Goal: Information Seeking & Learning: Learn about a topic

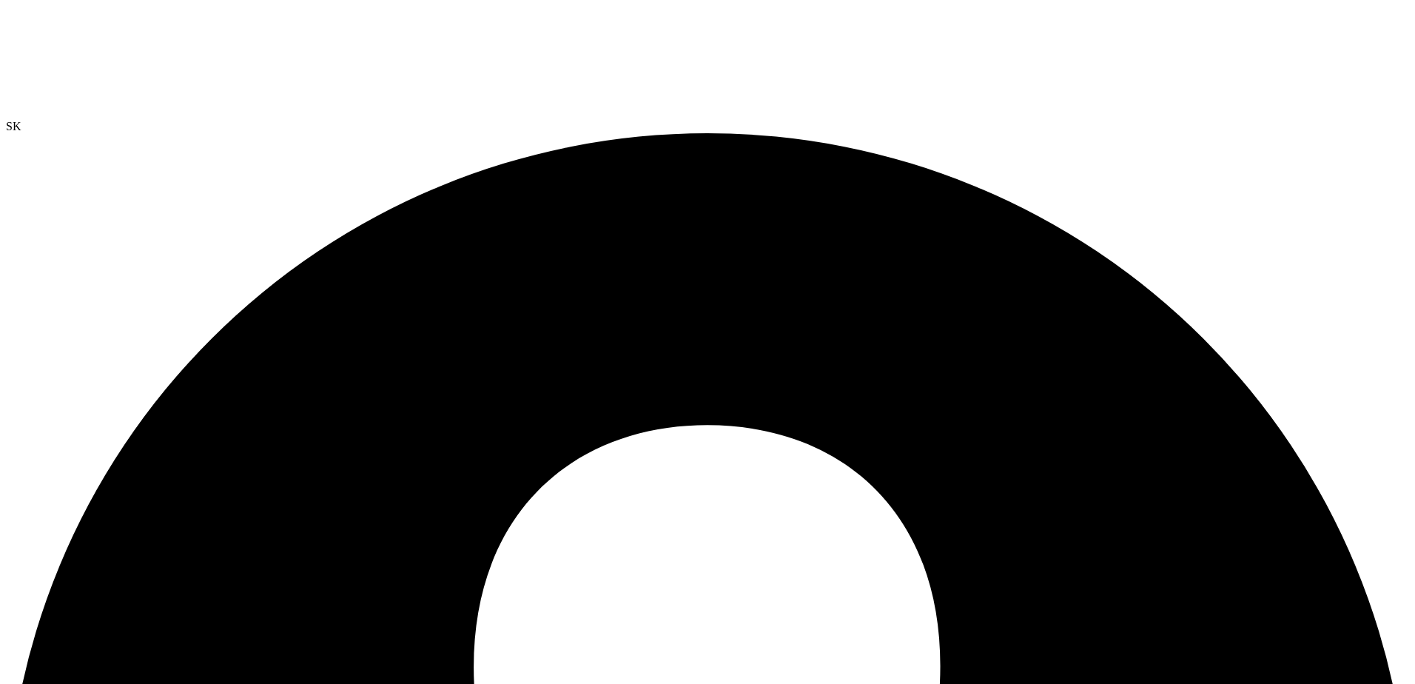
drag, startPoint x: 101, startPoint y: 52, endPoint x: 144, endPoint y: 12, distance: 58.1
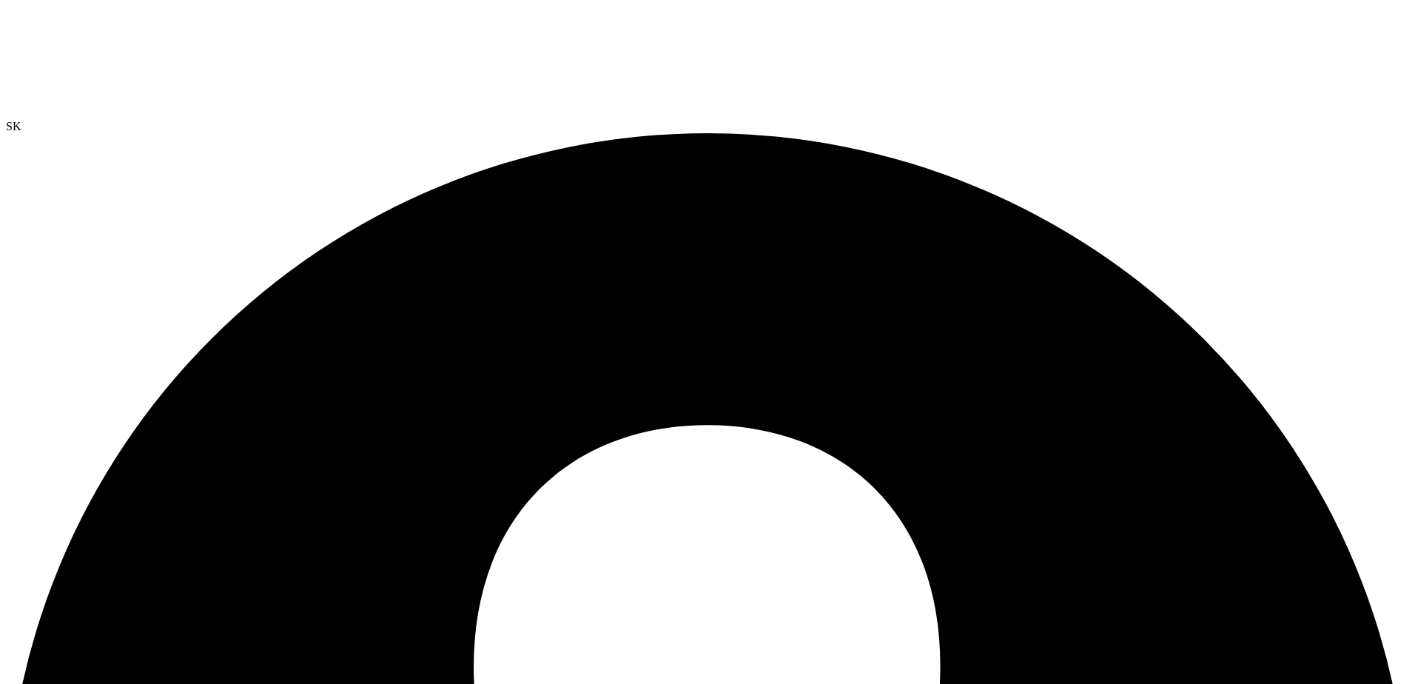
drag, startPoint x: 971, startPoint y: 165, endPoint x: 1154, endPoint y: 164, distance: 182.8
drag, startPoint x: 1001, startPoint y: 246, endPoint x: 1089, endPoint y: 246, distance: 88.1
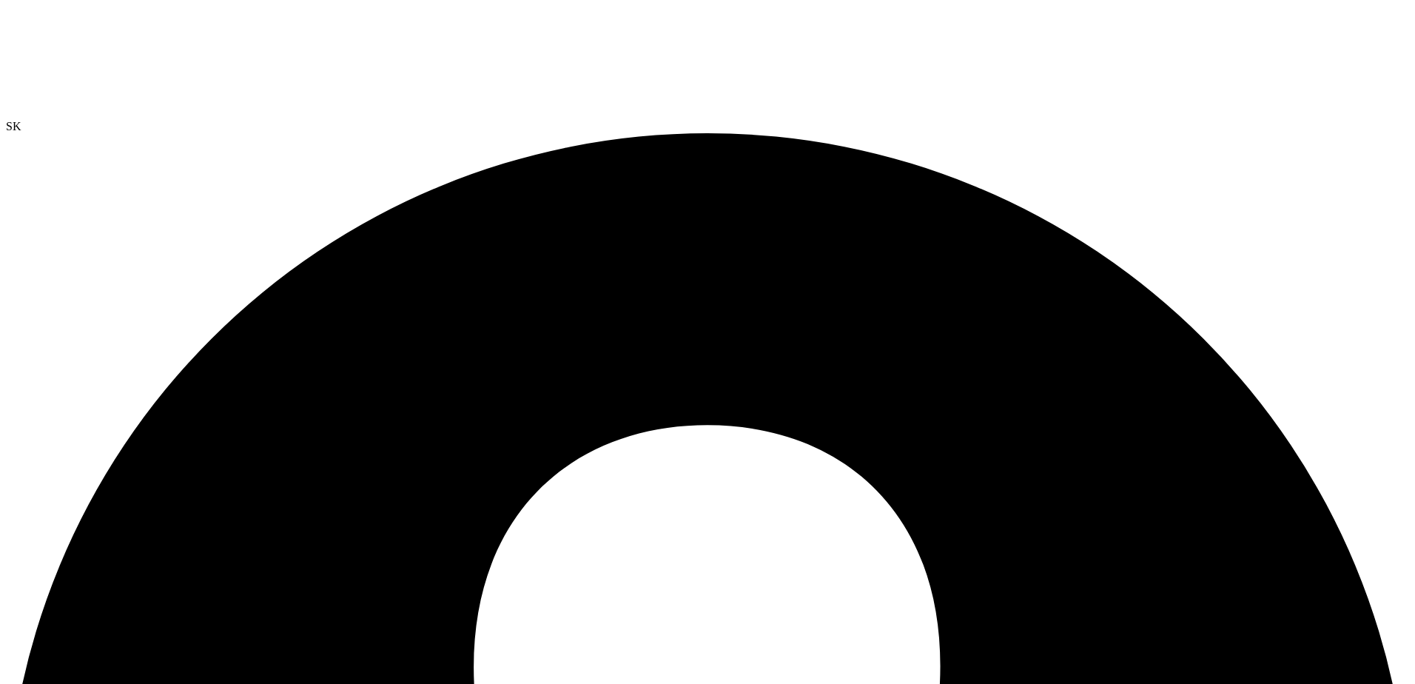
drag, startPoint x: 207, startPoint y: 84, endPoint x: 399, endPoint y: 93, distance: 191.9
click at [95, 46] on div at bounding box center [707, 63] width 1403 height 114
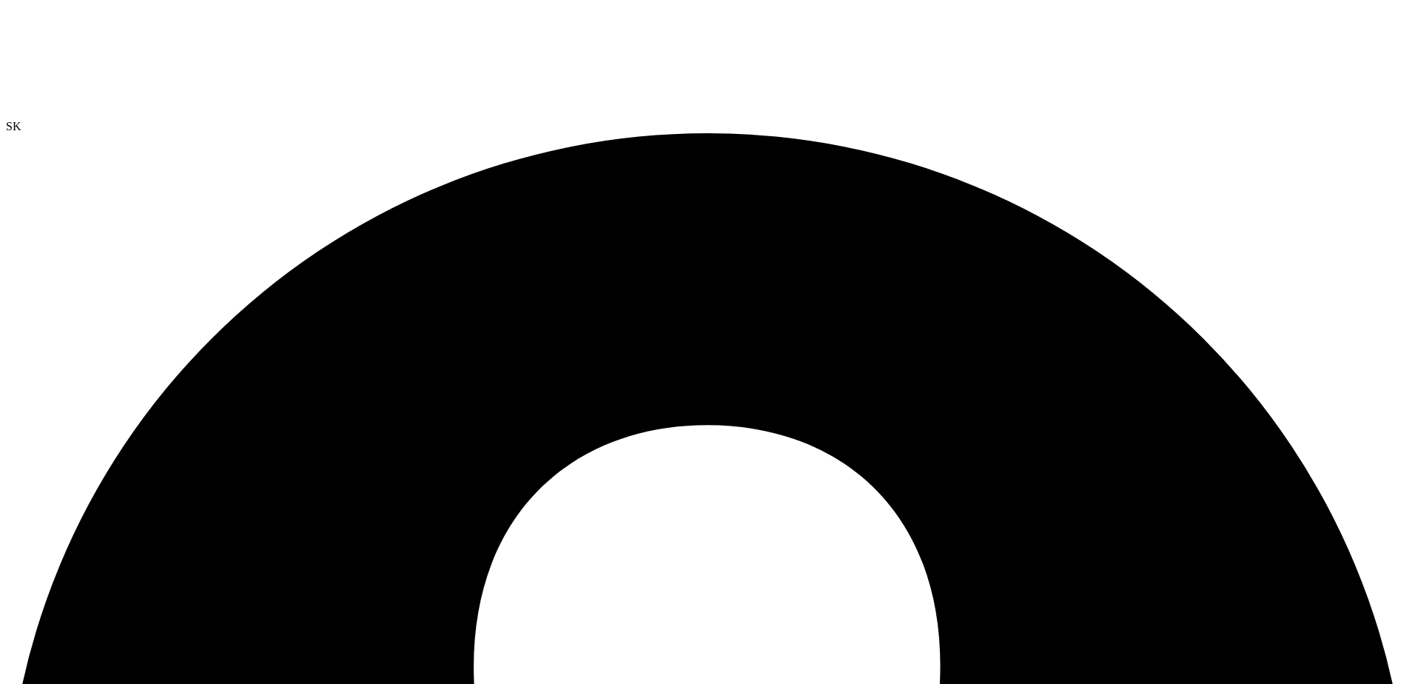
drag, startPoint x: 1238, startPoint y: 65, endPoint x: 1235, endPoint y: 54, distance: 11.5
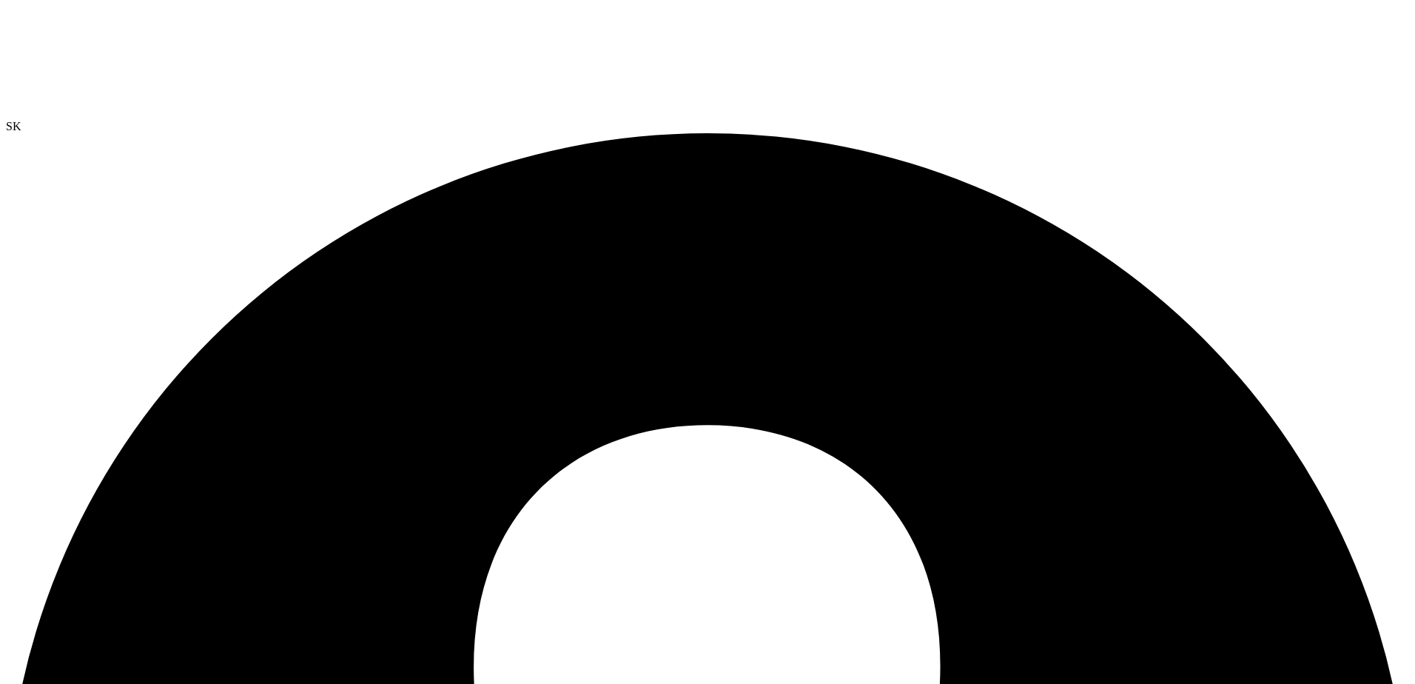
drag, startPoint x: 834, startPoint y: 456, endPoint x: 606, endPoint y: 437, distance: 228.7
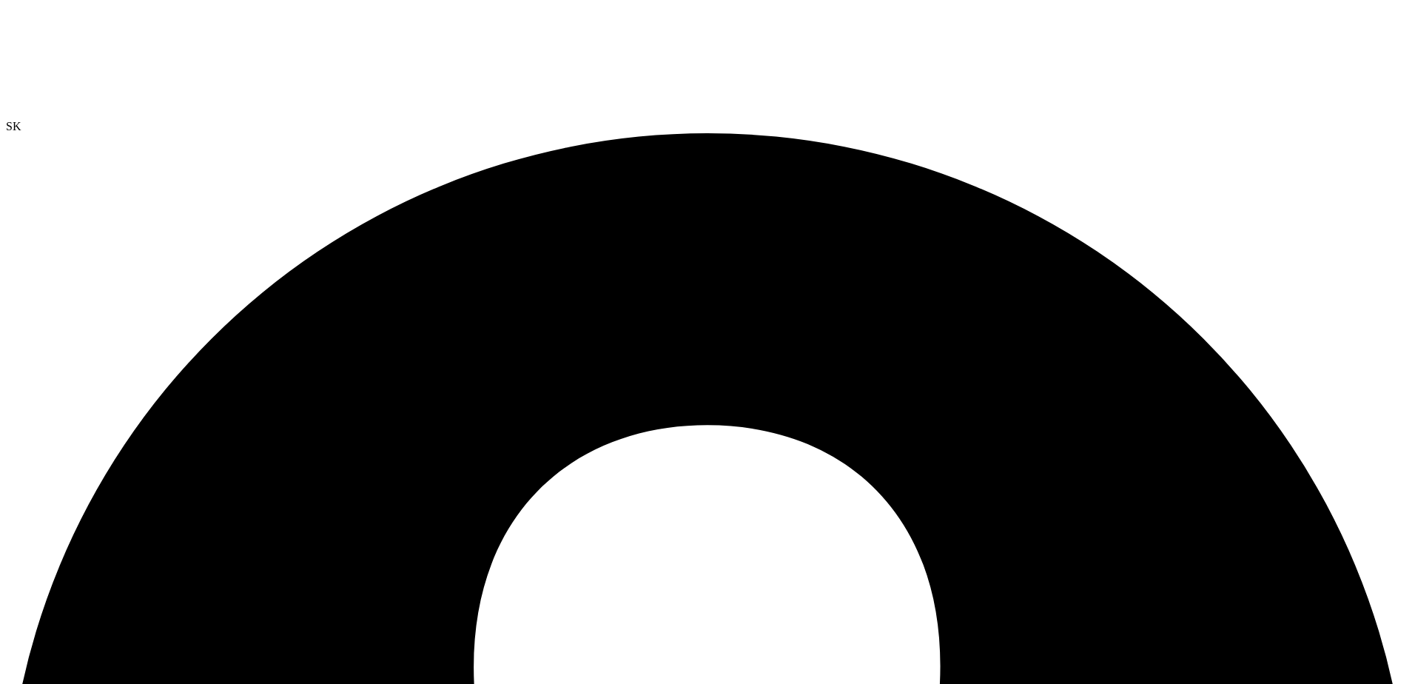
click at [76, 48] on div at bounding box center [707, 63] width 1403 height 114
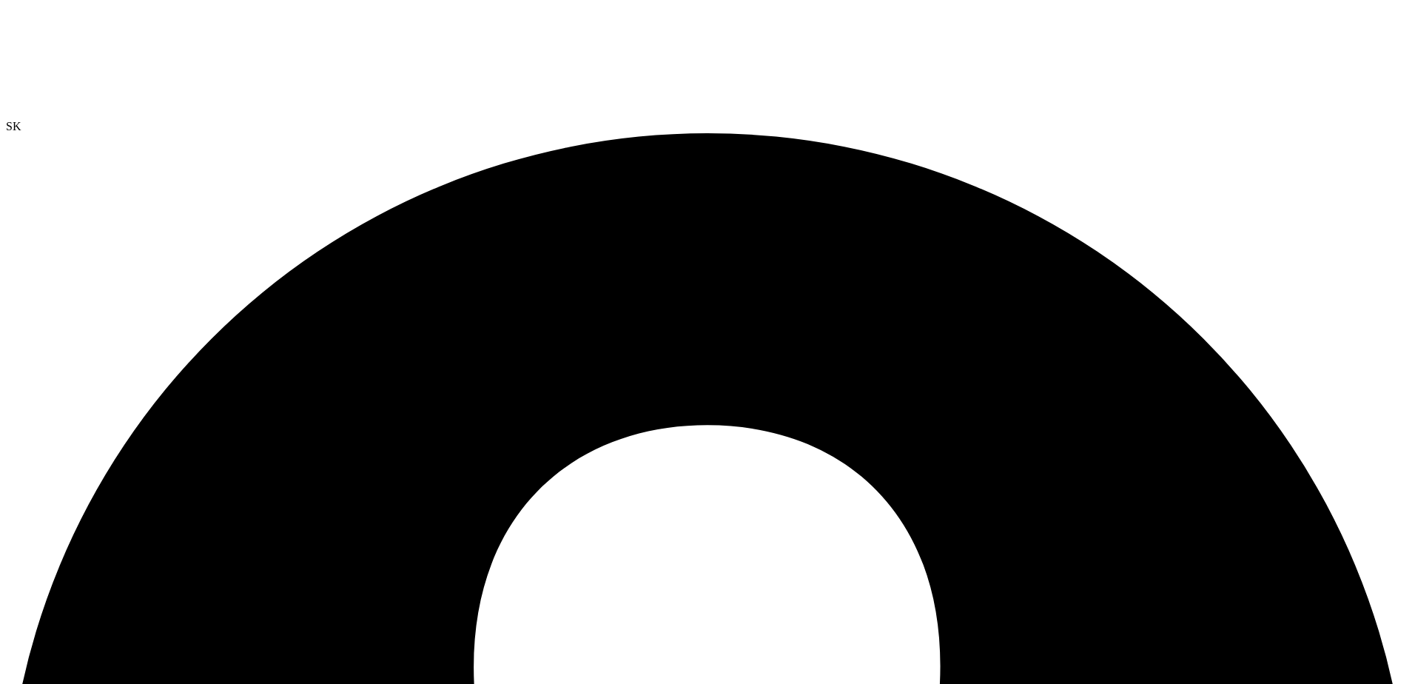
click at [82, 49] on div at bounding box center [707, 63] width 1403 height 114
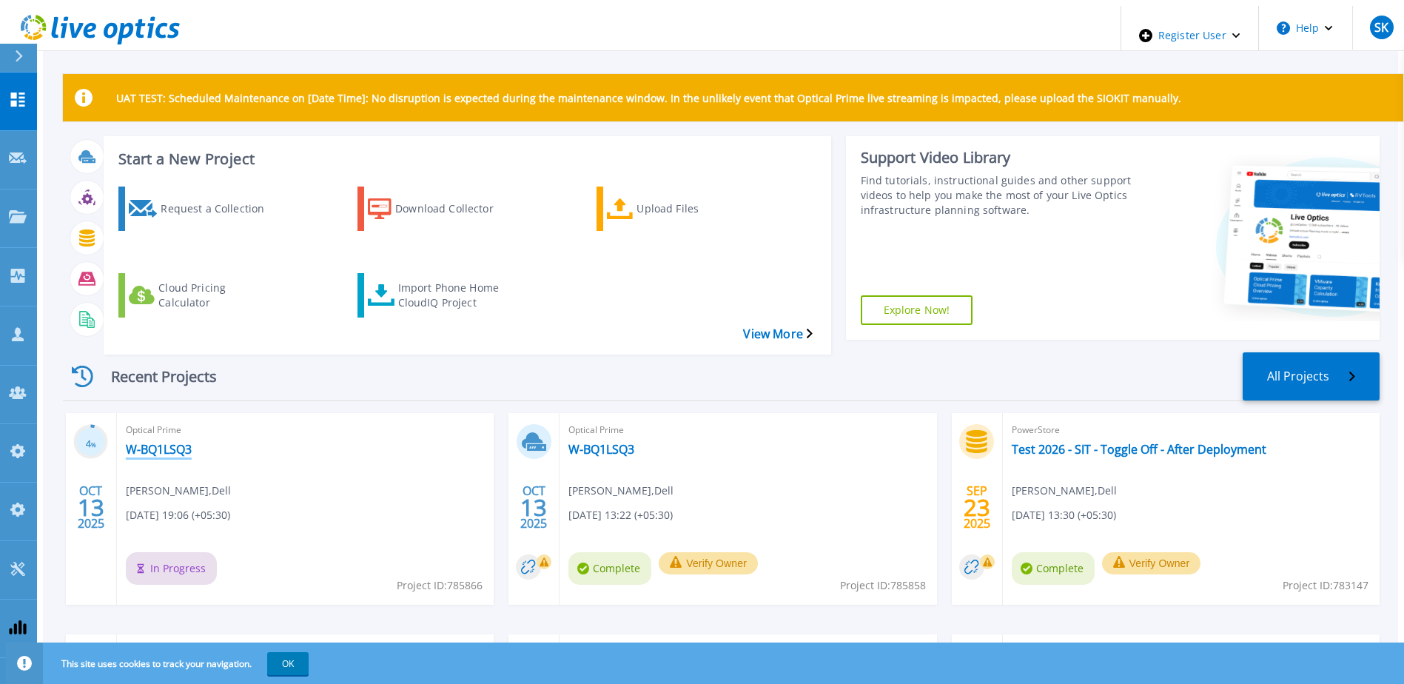
click at [140, 442] on link "W-BQ1LSQ3" at bounding box center [159, 449] width 66 height 15
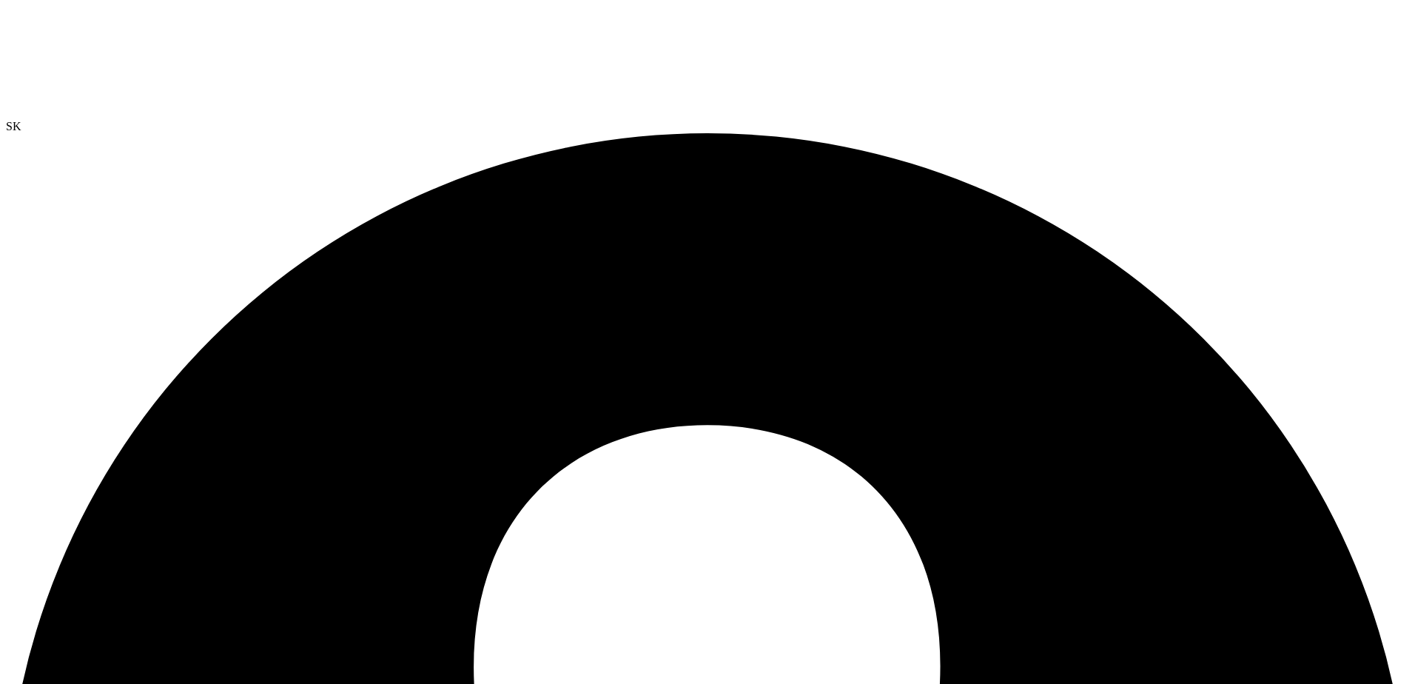
select select "USD"
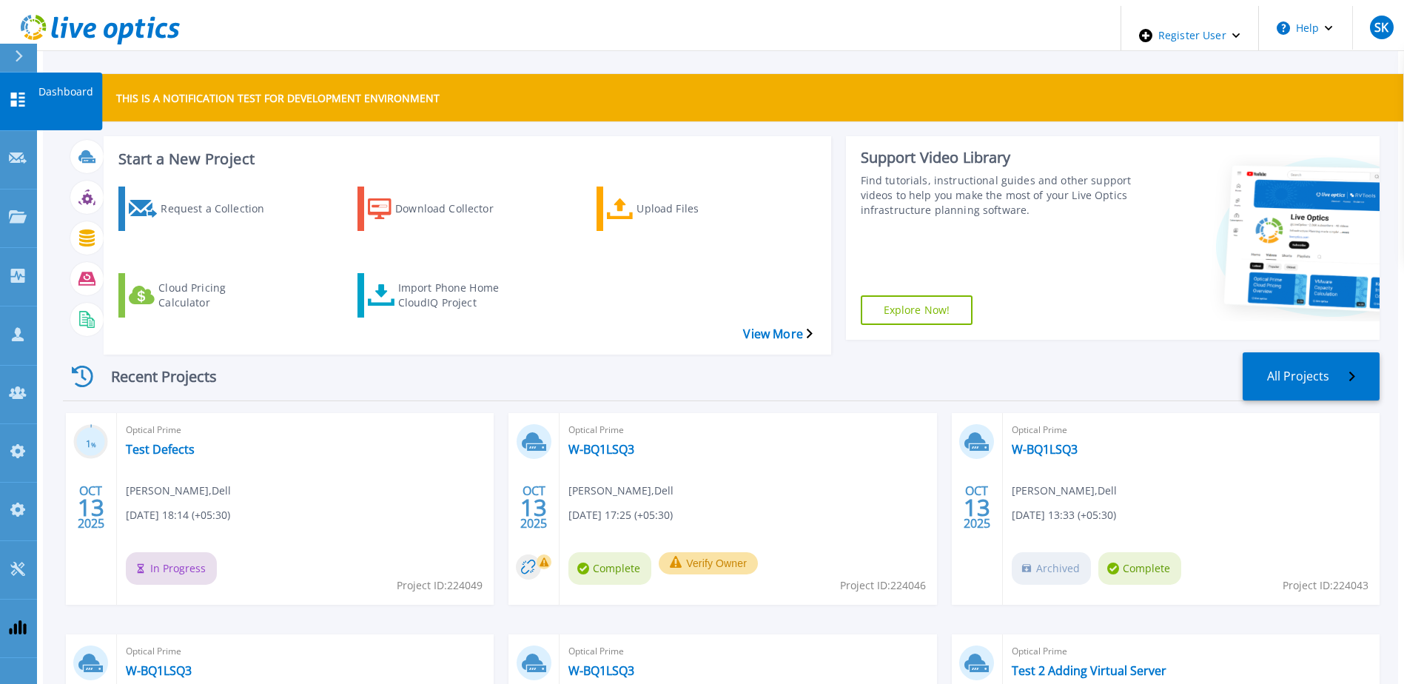
click at [21, 92] on icon at bounding box center [18, 99] width 14 height 14
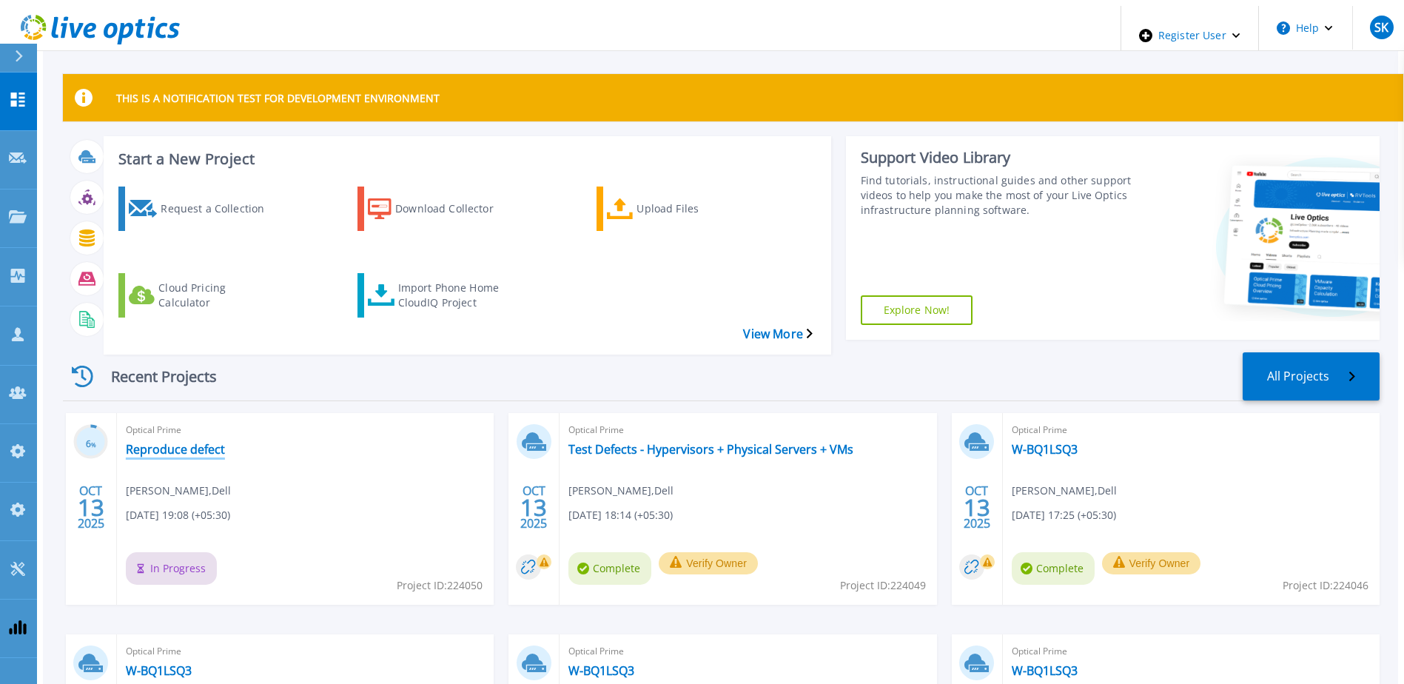
click at [197, 442] on link "Reproduce defect" at bounding box center [175, 449] width 99 height 15
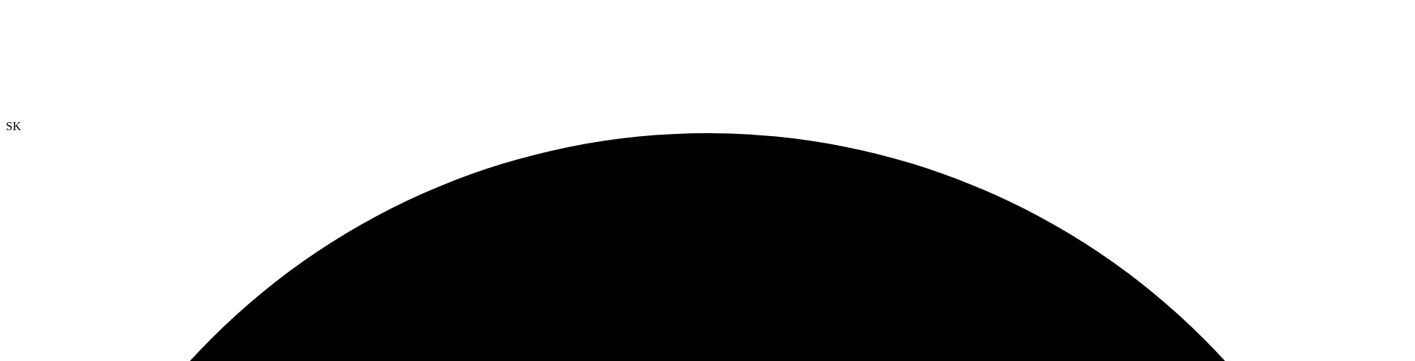
radio input "true"
radio input "false"
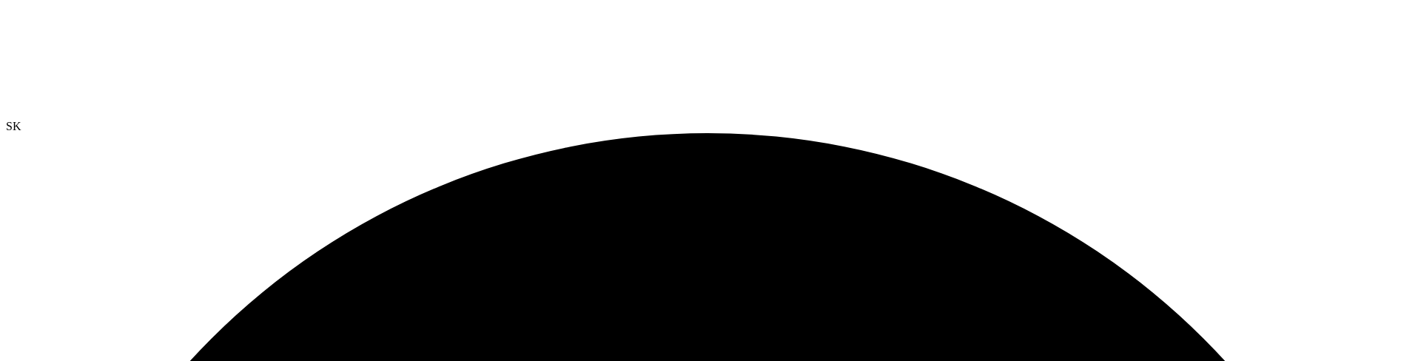
radio input "true"
radio input "false"
radio input "true"
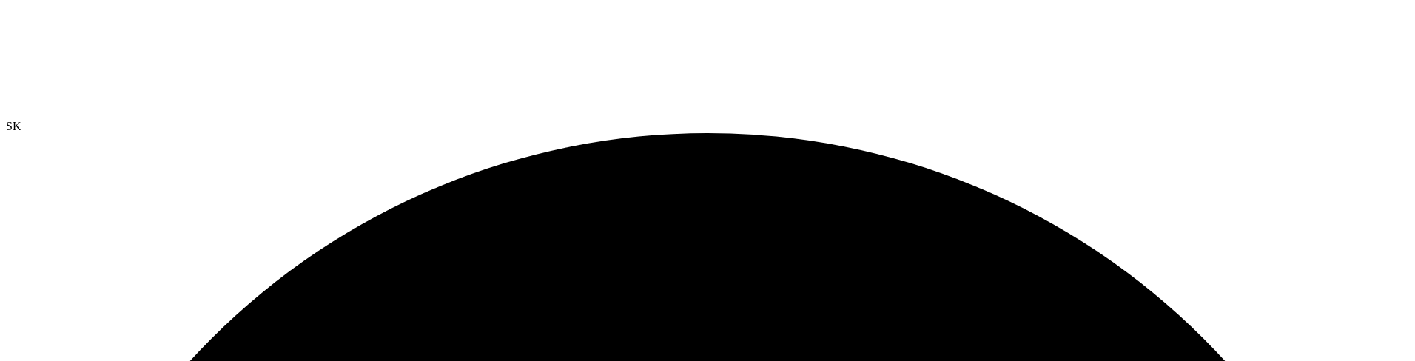
radio input "false"
radio input "true"
radio input "false"
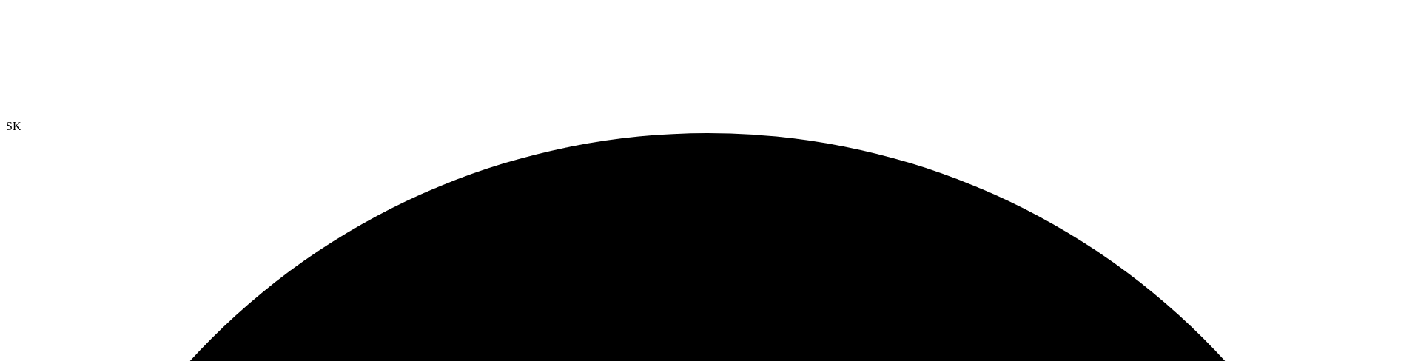
radio input "true"
radio input "false"
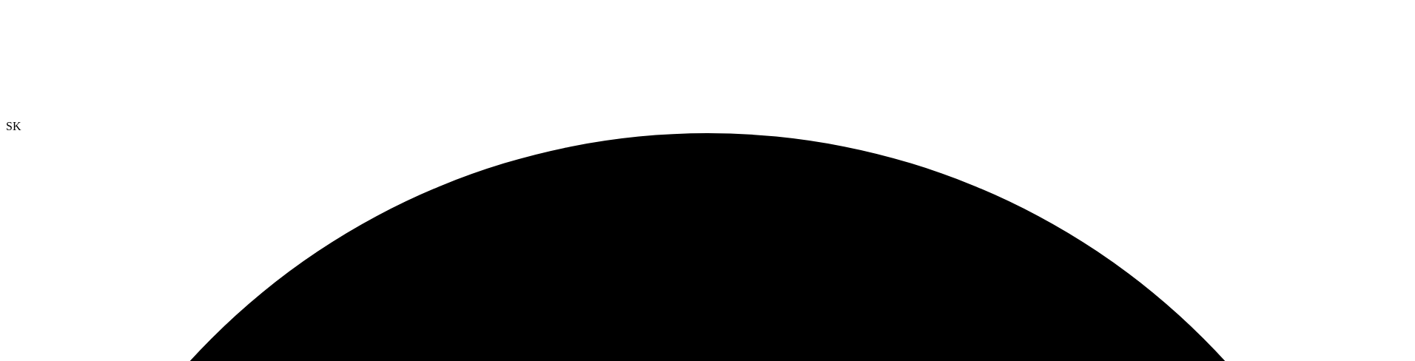
radio input "true"
radio input "false"
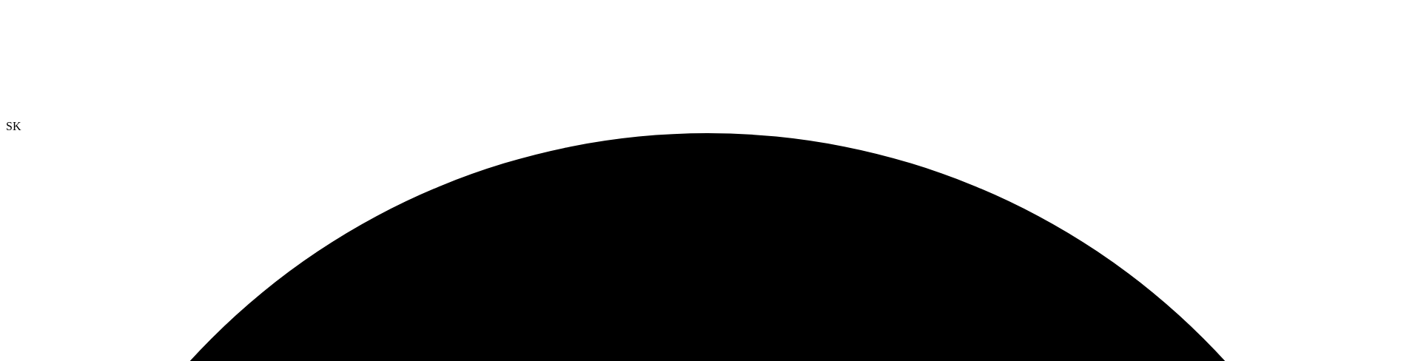
scroll to position [0, 0]
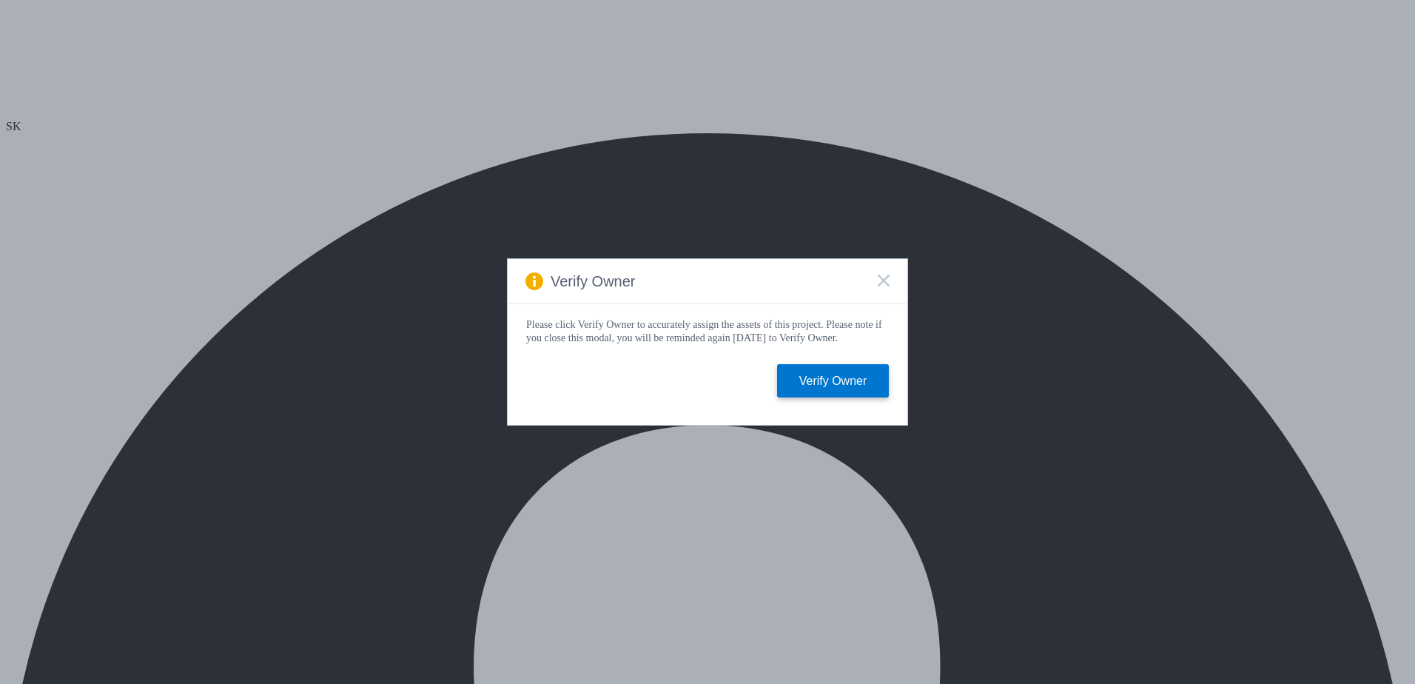
click at [886, 280] on rect at bounding box center [883, 280] width 13 height 13
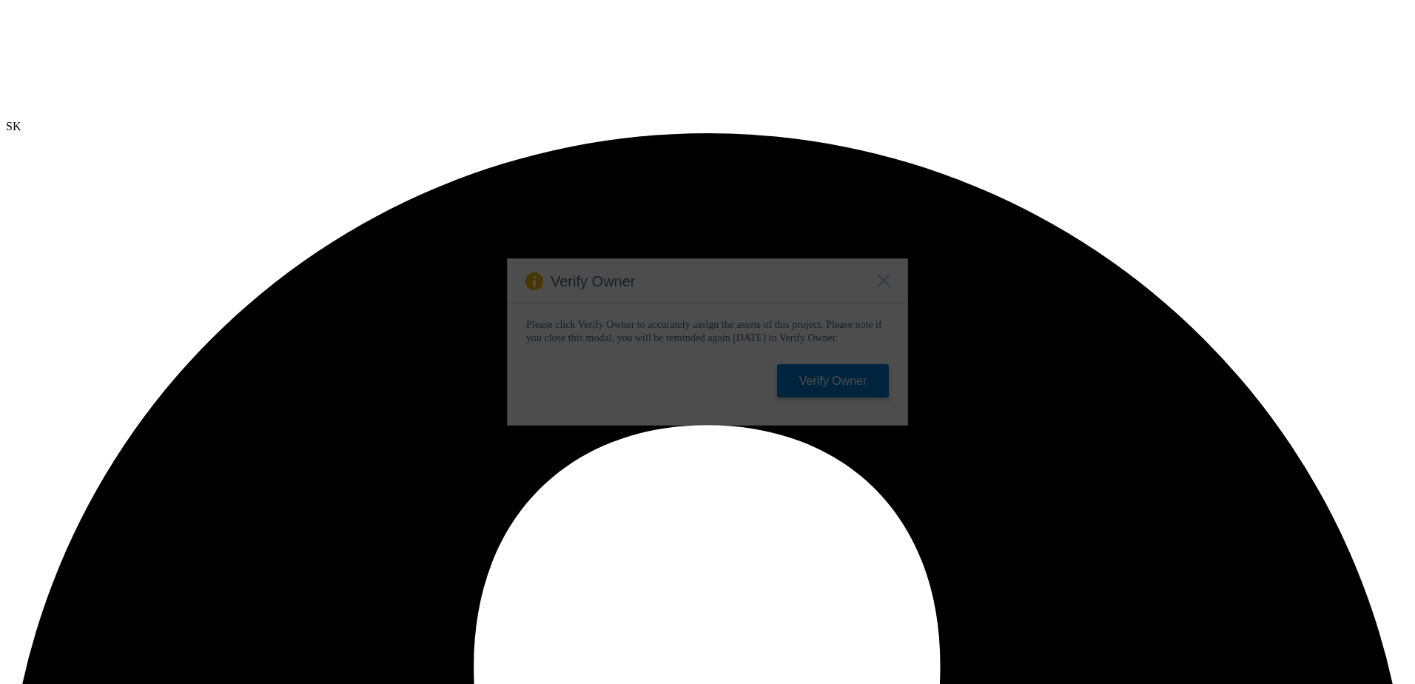
select select "SelectRegion"
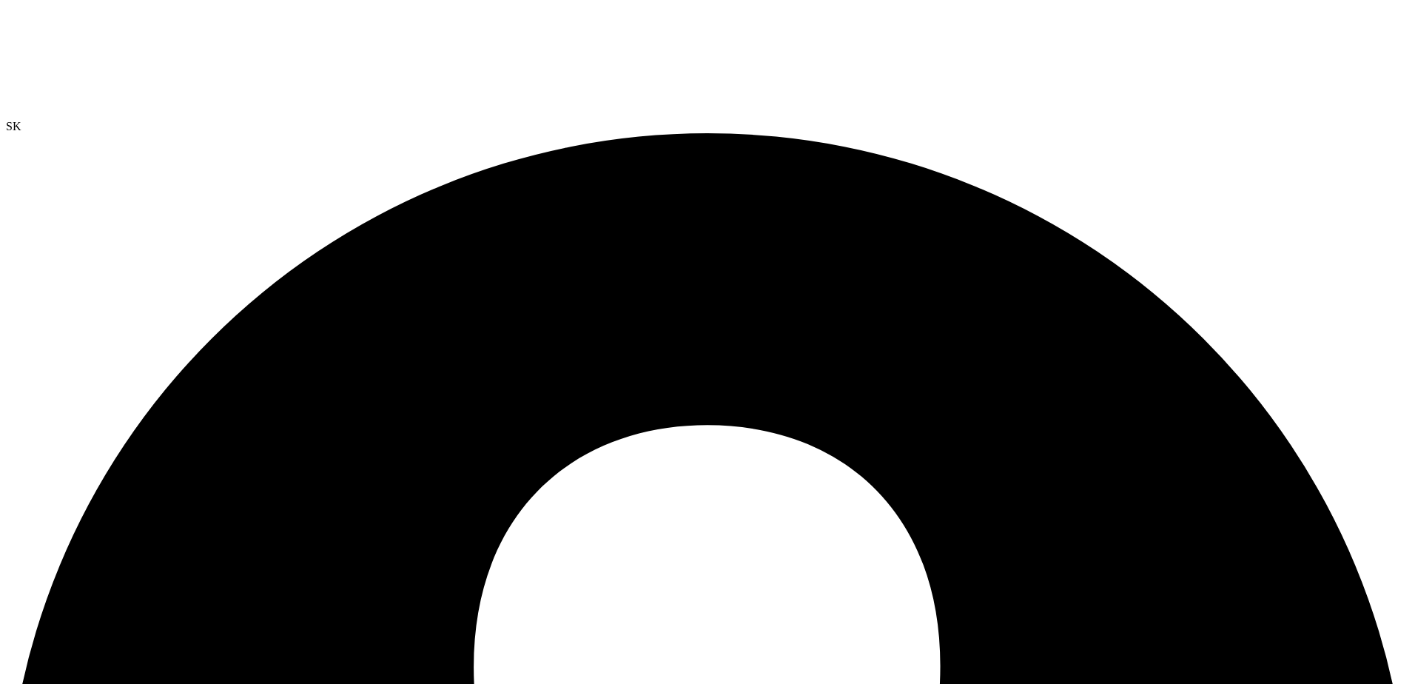
drag, startPoint x: 540, startPoint y: 300, endPoint x: 577, endPoint y: 307, distance: 37.6
drag, startPoint x: 995, startPoint y: 304, endPoint x: 1083, endPoint y: 313, distance: 88.5
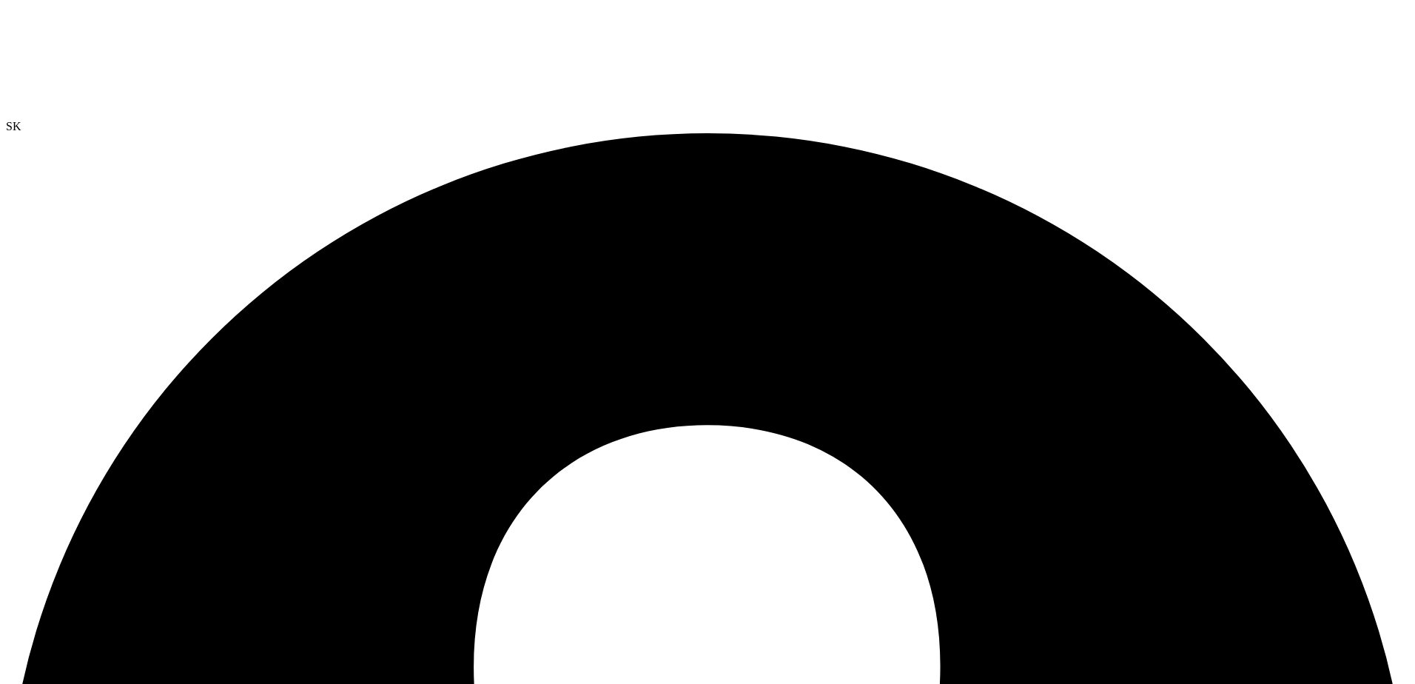
drag, startPoint x: 997, startPoint y: 219, endPoint x: 1165, endPoint y: 213, distance: 168.1
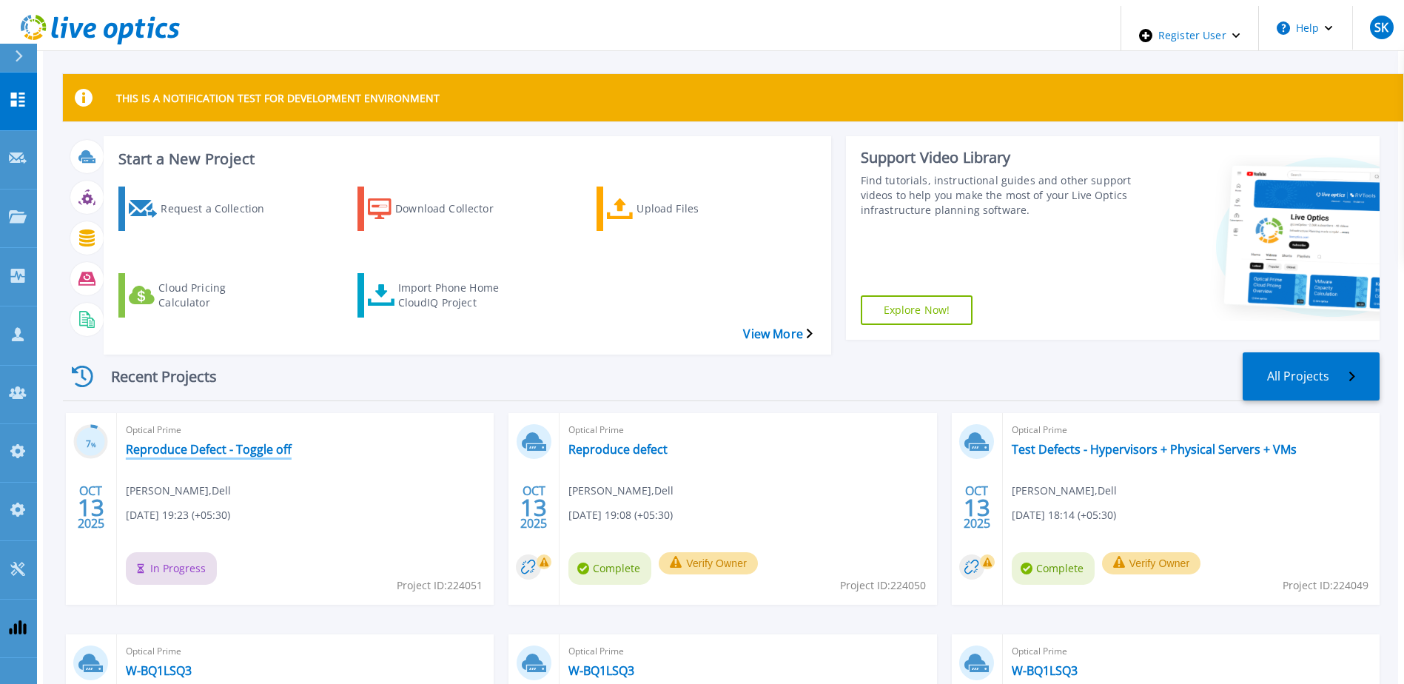
click at [252, 442] on link "Reproduce Defect - Toggle off" at bounding box center [209, 449] width 166 height 15
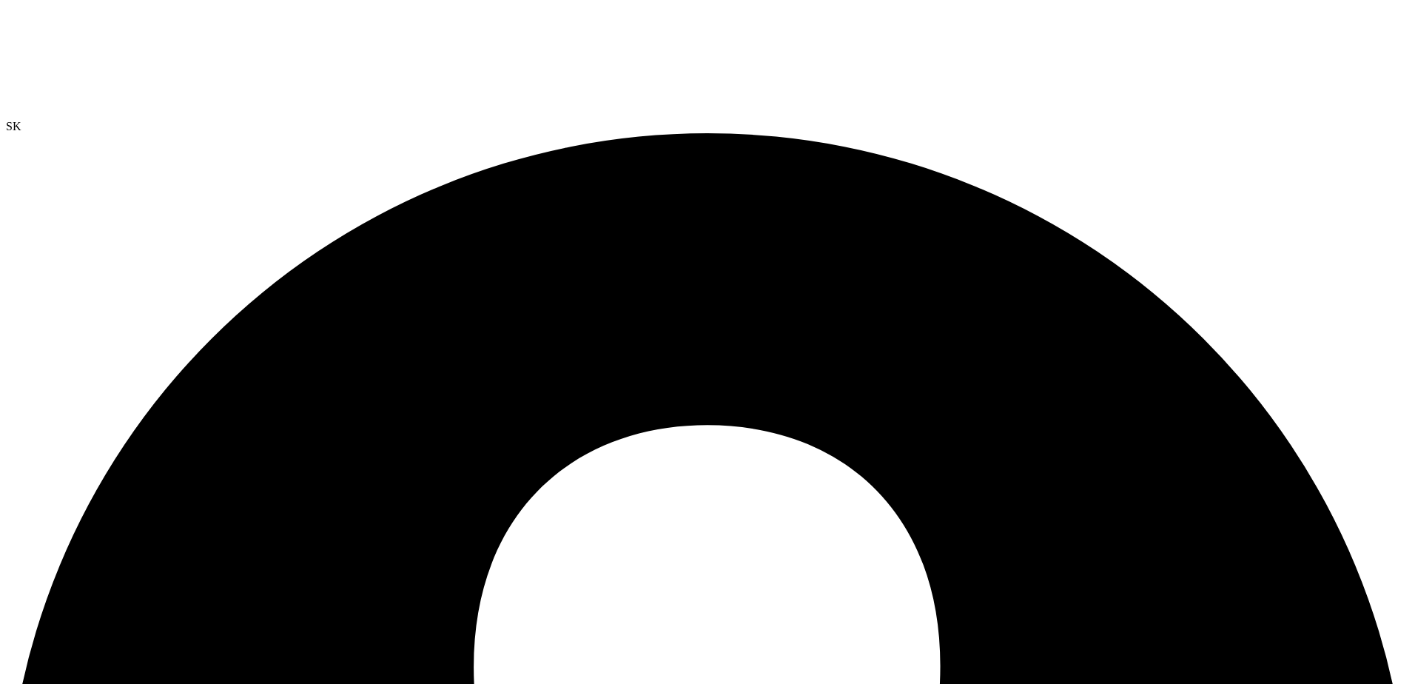
drag, startPoint x: 490, startPoint y: 275, endPoint x: 890, endPoint y: 292, distance: 400.7
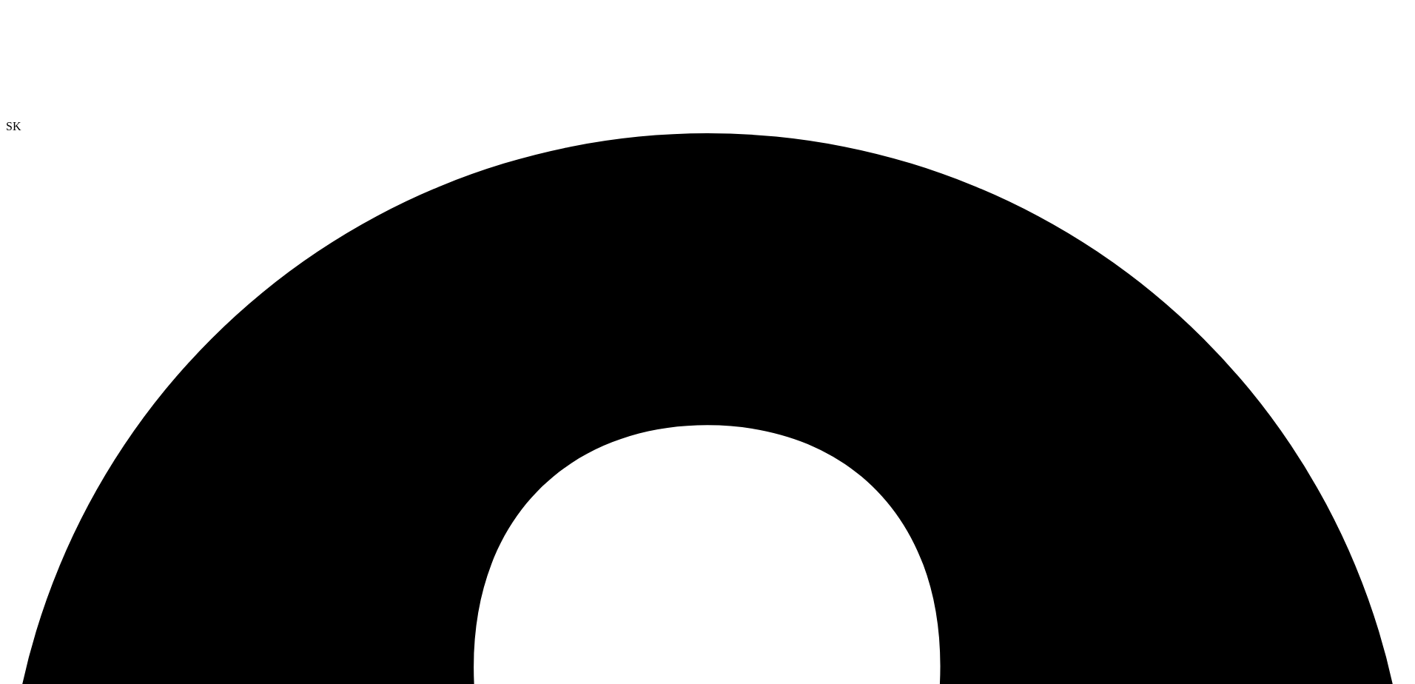
scroll to position [226, 0]
drag, startPoint x: 551, startPoint y: 269, endPoint x: 843, endPoint y: 269, distance: 291.5
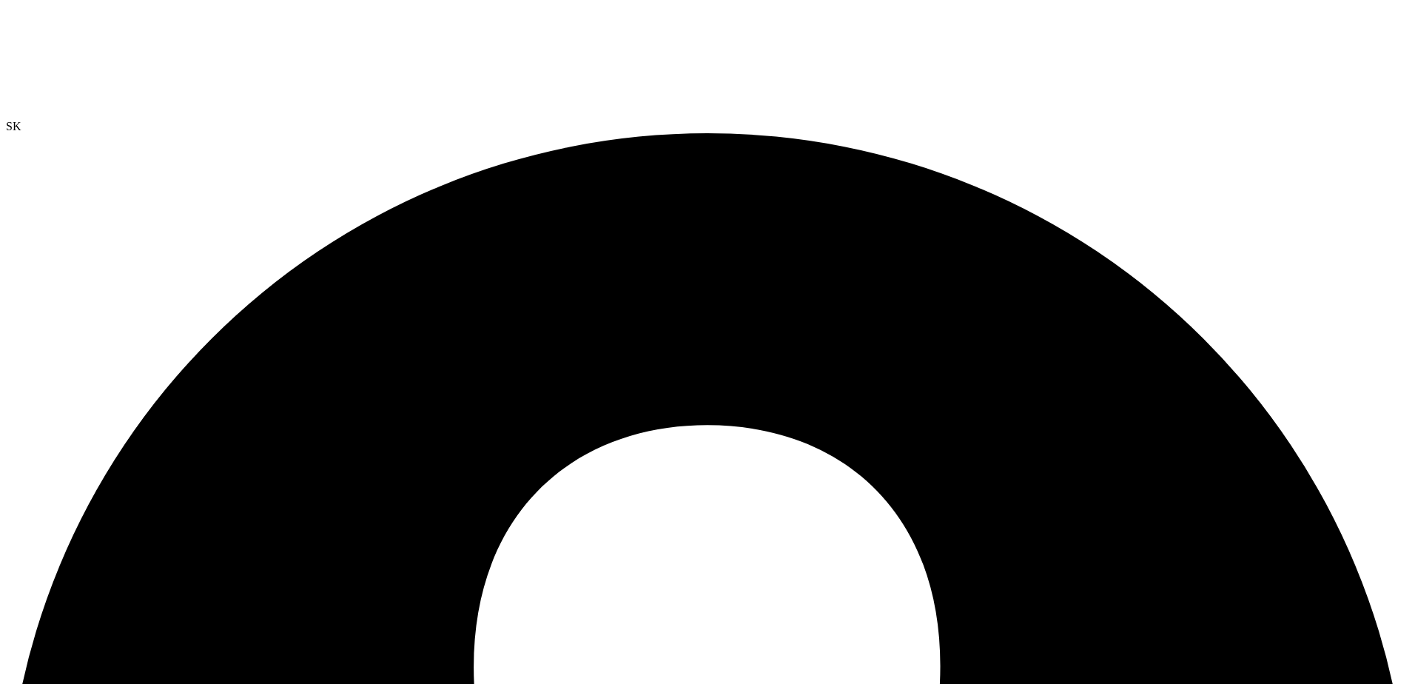
drag, startPoint x: 548, startPoint y: 373, endPoint x: 640, endPoint y: 371, distance: 92.5
drag, startPoint x: 298, startPoint y: 451, endPoint x: 619, endPoint y: 451, distance: 321.1
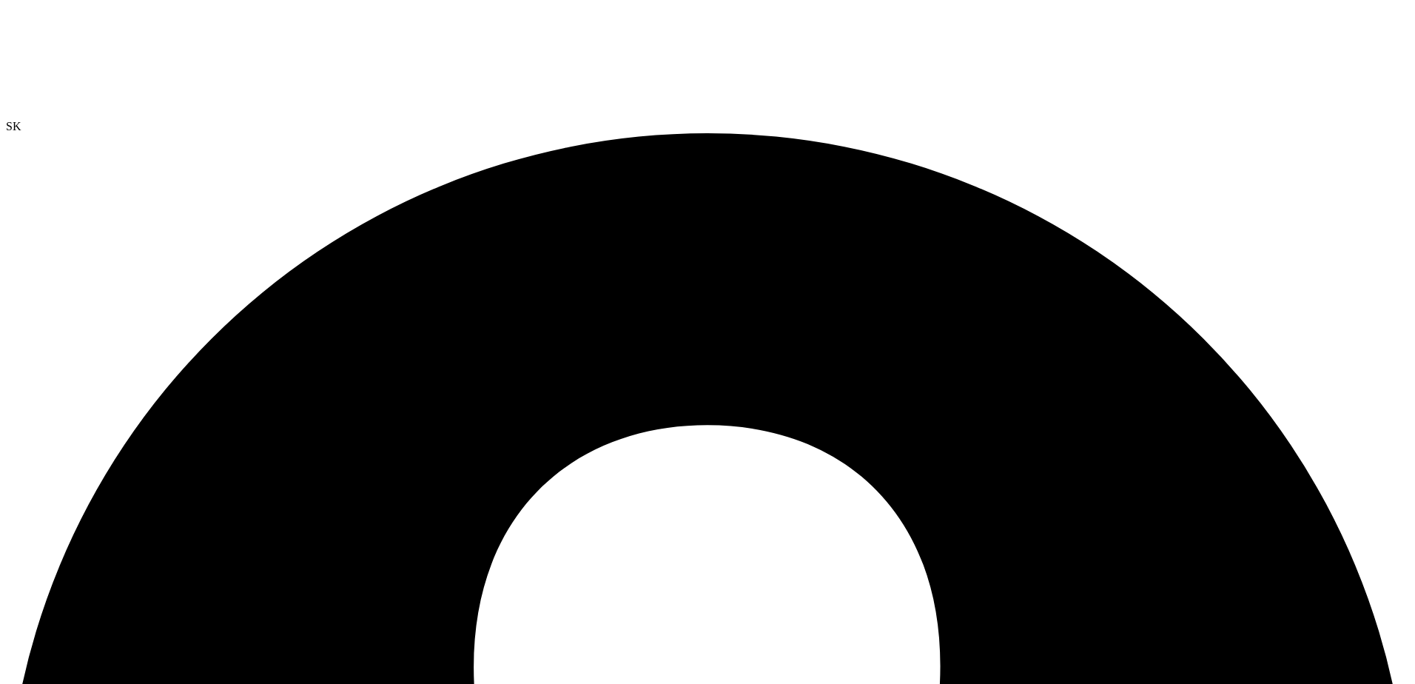
drag, startPoint x: 237, startPoint y: 534, endPoint x: 949, endPoint y: 528, distance: 712.6
drag, startPoint x: 949, startPoint y: 528, endPoint x: 795, endPoint y: 532, distance: 154.7
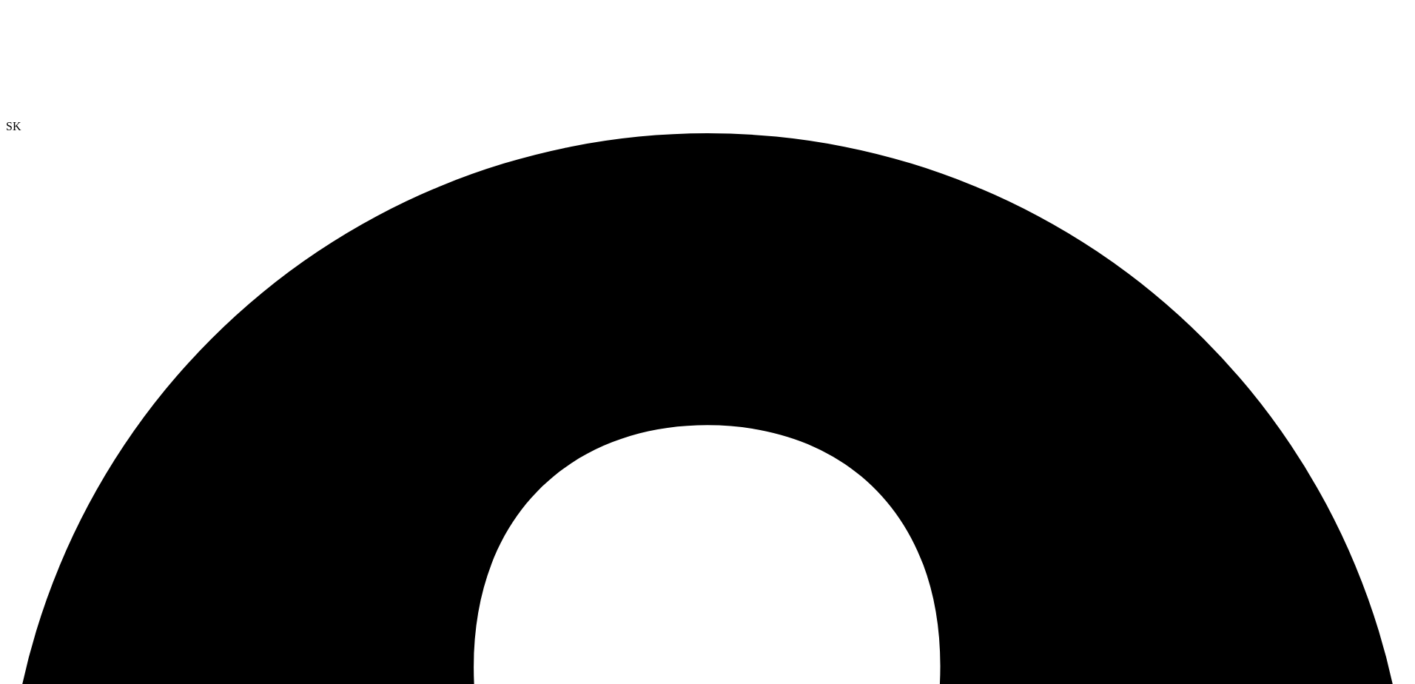
drag, startPoint x: 992, startPoint y: 263, endPoint x: 1054, endPoint y: 264, distance: 62.9
drag, startPoint x: 1067, startPoint y: 372, endPoint x: 1056, endPoint y: 389, distance: 20.3
drag, startPoint x: 497, startPoint y: 376, endPoint x: 628, endPoint y: 363, distance: 131.6
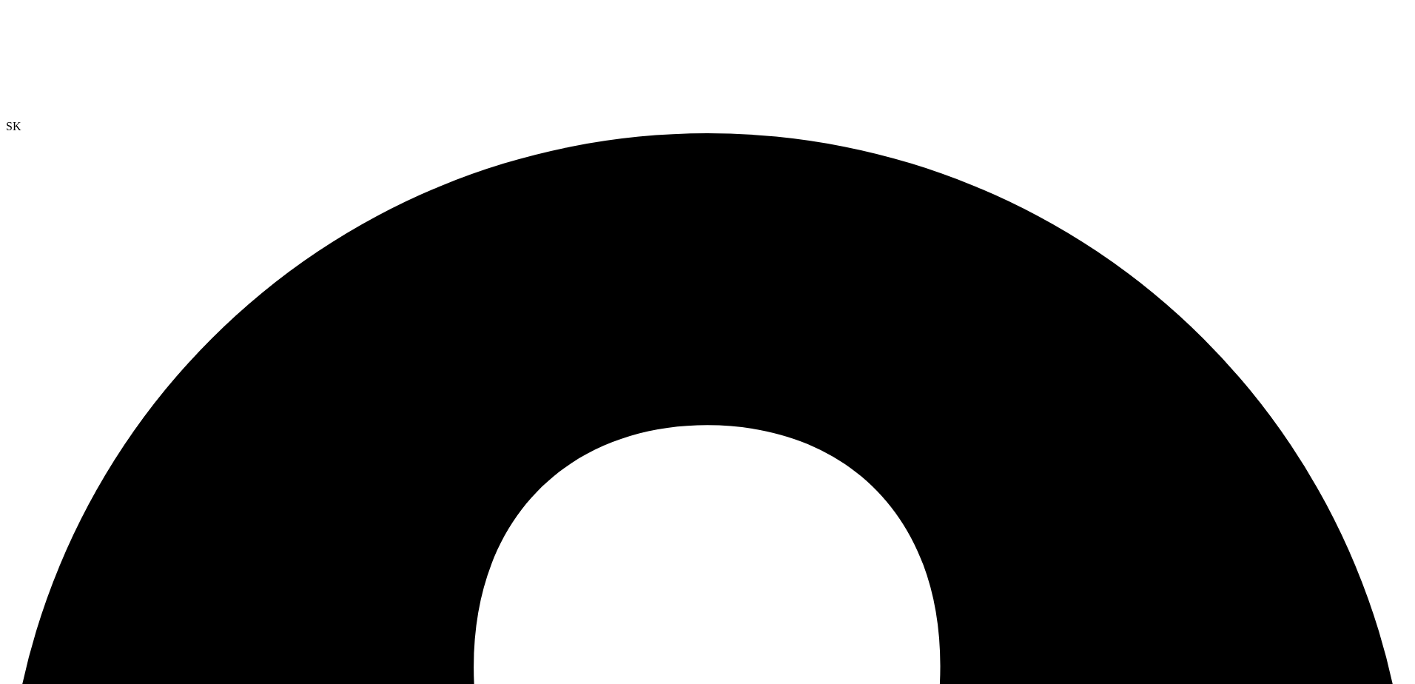
drag, startPoint x: 1317, startPoint y: 286, endPoint x: 1322, endPoint y: 412, distance: 126.6
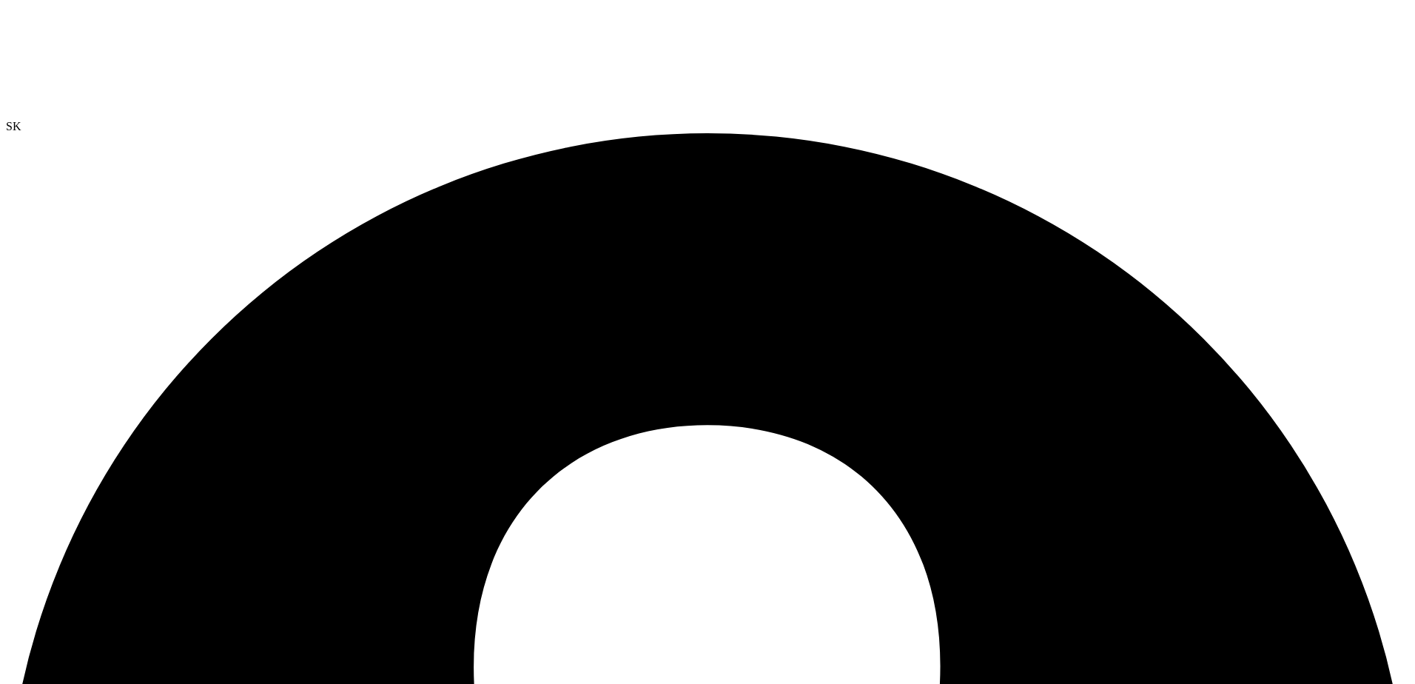
drag, startPoint x: 1322, startPoint y: 412, endPoint x: 821, endPoint y: 352, distance: 504.5
drag, startPoint x: 283, startPoint y: 376, endPoint x: 581, endPoint y: 455, distance: 308.5
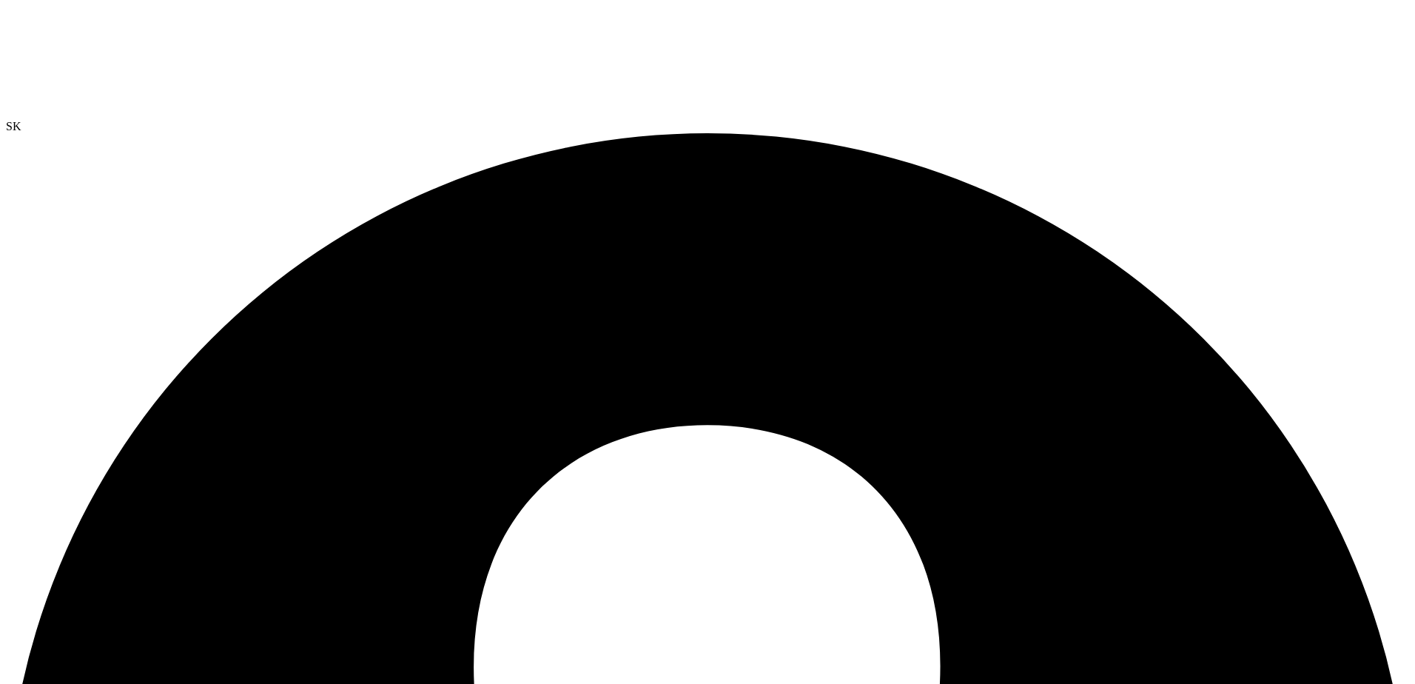
drag, startPoint x: 581, startPoint y: 455, endPoint x: 448, endPoint y: 461, distance: 133.3
drag, startPoint x: 546, startPoint y: 452, endPoint x: 283, endPoint y: 444, distance: 262.8
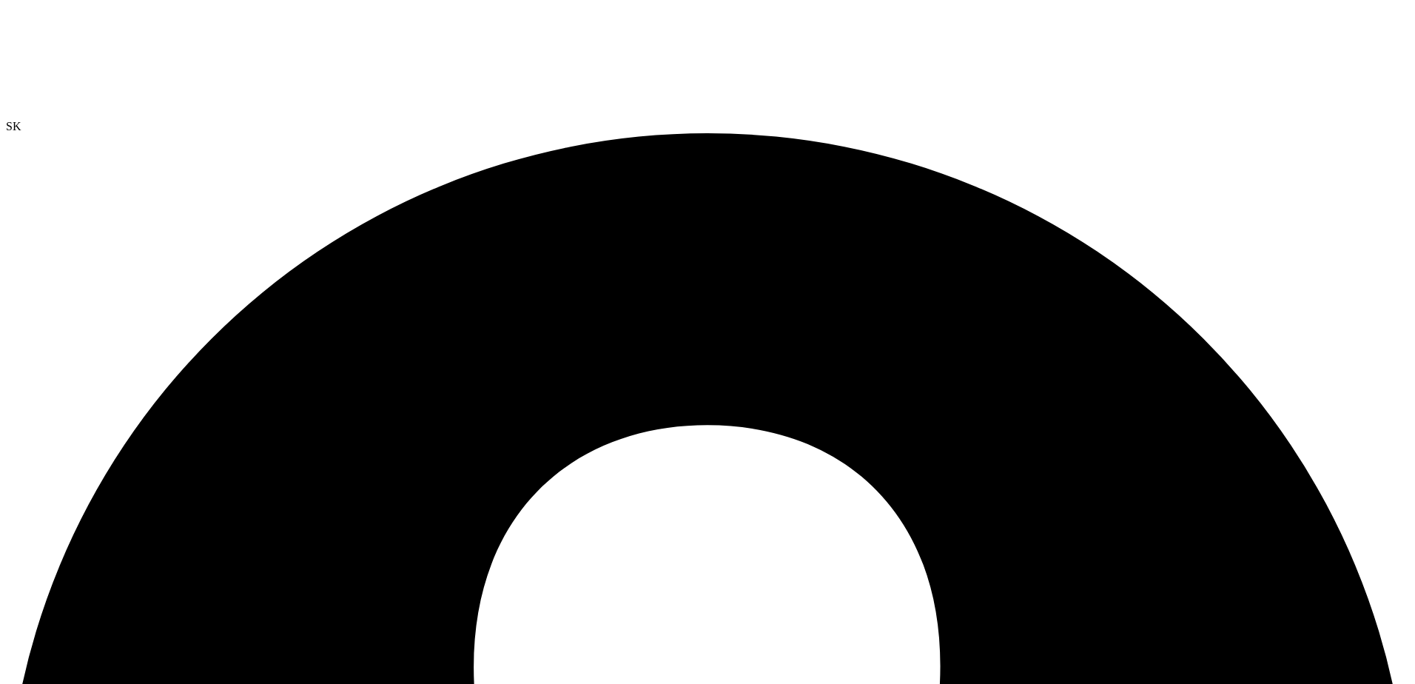
drag, startPoint x: 289, startPoint y: 523, endPoint x: 791, endPoint y: 539, distance: 502.7
drag, startPoint x: 551, startPoint y: 277, endPoint x: 858, endPoint y: 277, distance: 306.3
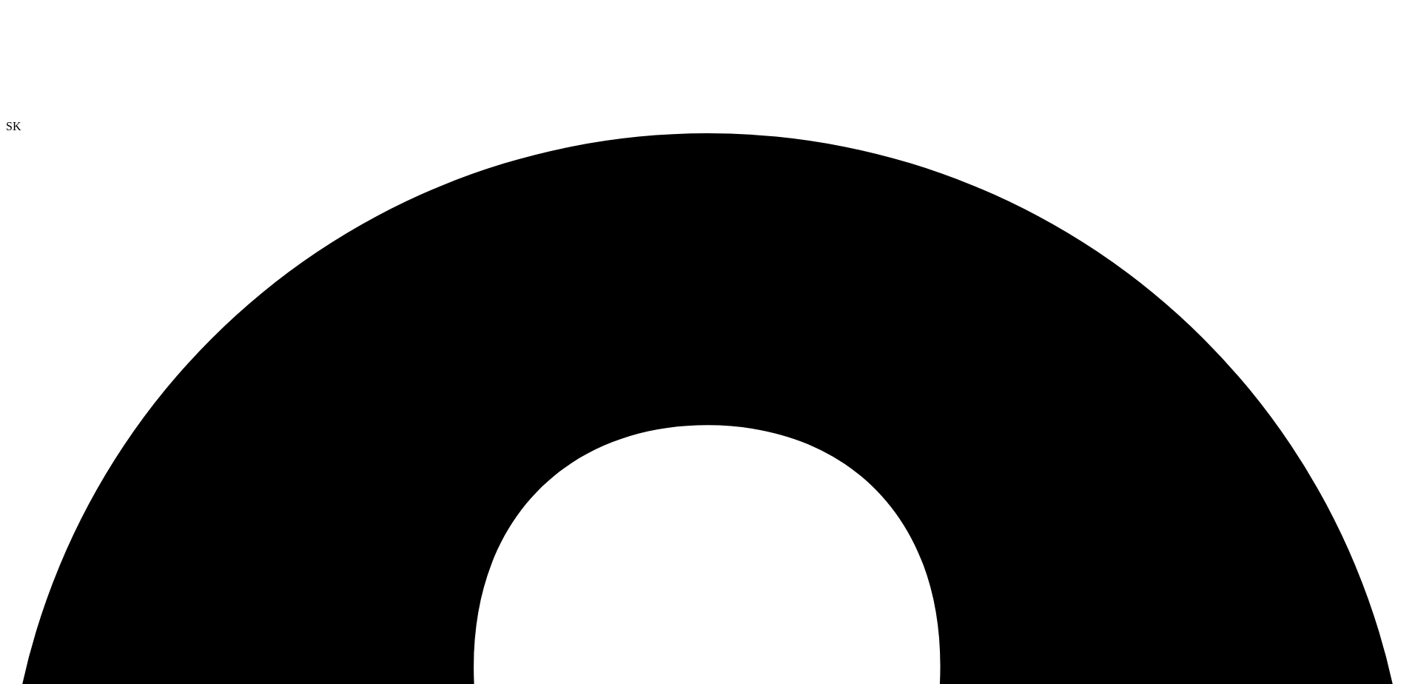
drag, startPoint x: 372, startPoint y: 534, endPoint x: 796, endPoint y: 532, distance: 424.0
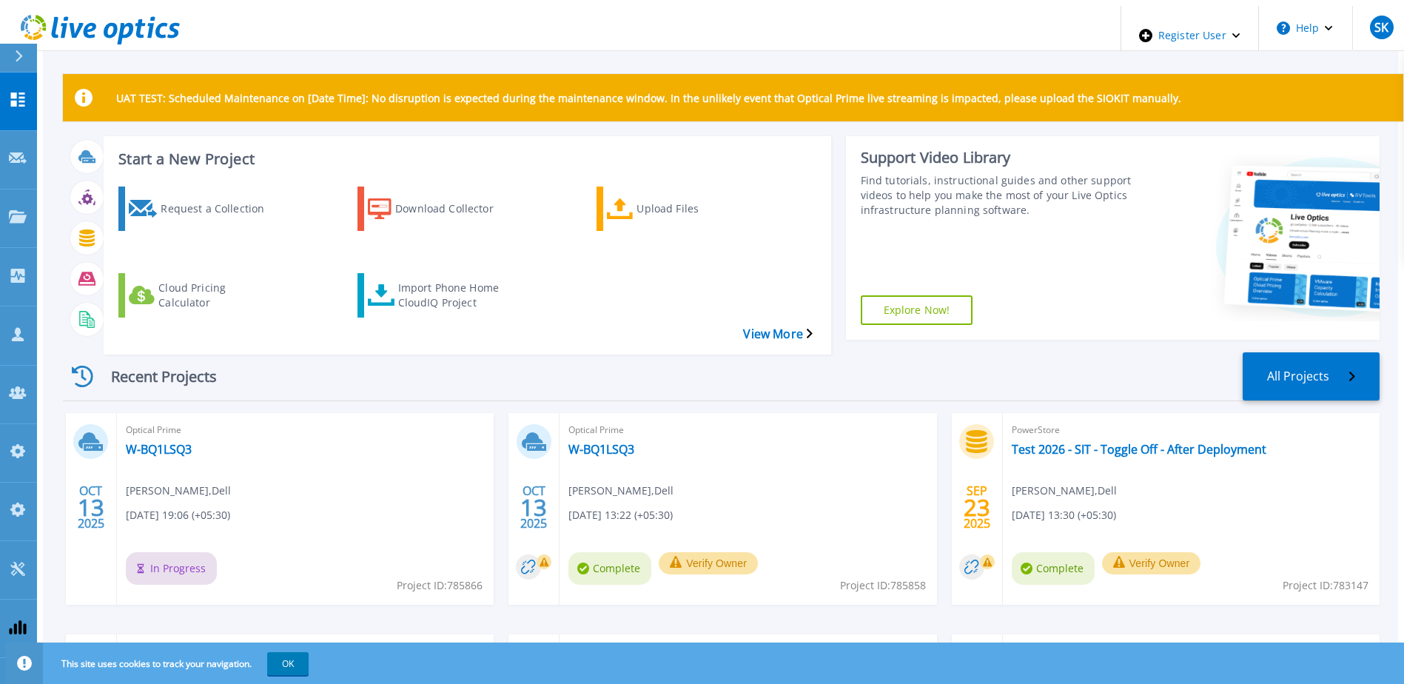
drag, startPoint x: 133, startPoint y: 535, endPoint x: 192, endPoint y: 537, distance: 58.5
click at [192, 552] on span "In Progress" at bounding box center [171, 568] width 91 height 33
click at [171, 442] on link "W-BQ1LSQ3" at bounding box center [159, 449] width 66 height 15
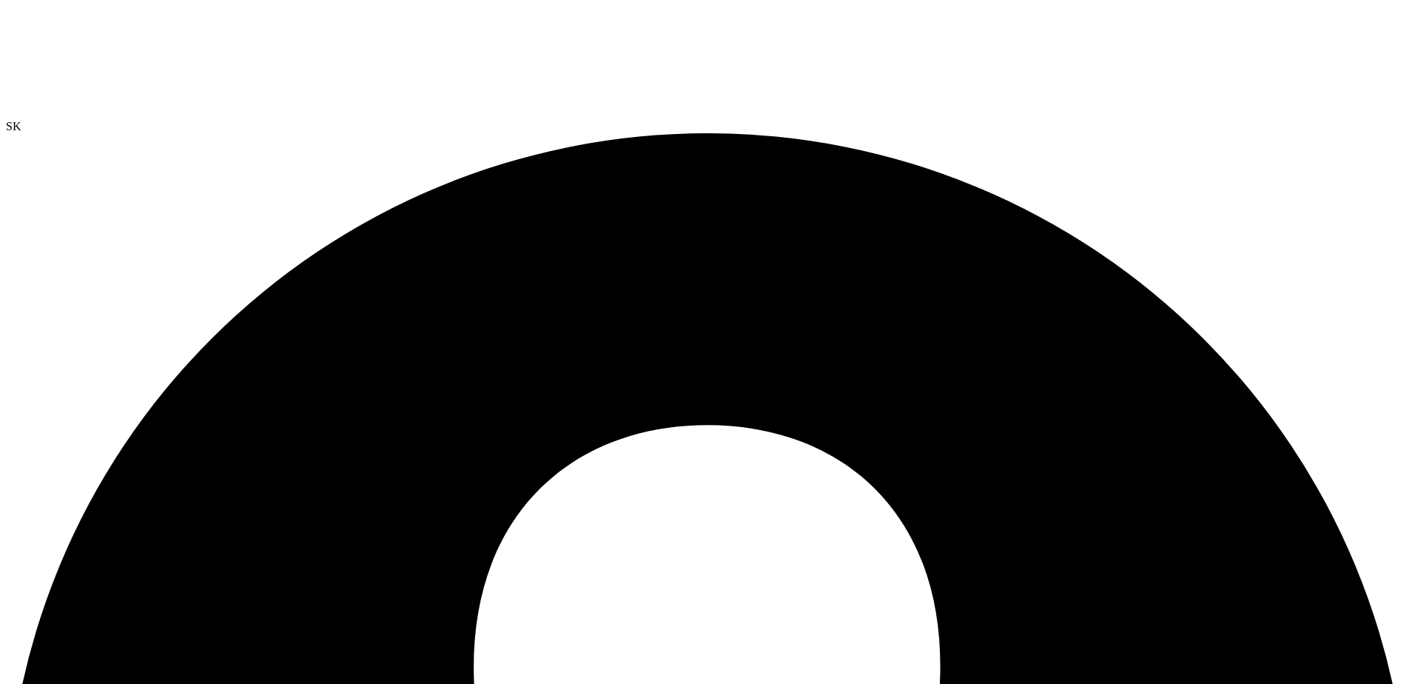
drag, startPoint x: 75, startPoint y: 150, endPoint x: 144, endPoint y: 148, distance: 69.6
drag, startPoint x: 551, startPoint y: 171, endPoint x: 1017, endPoint y: 520, distance: 582.5
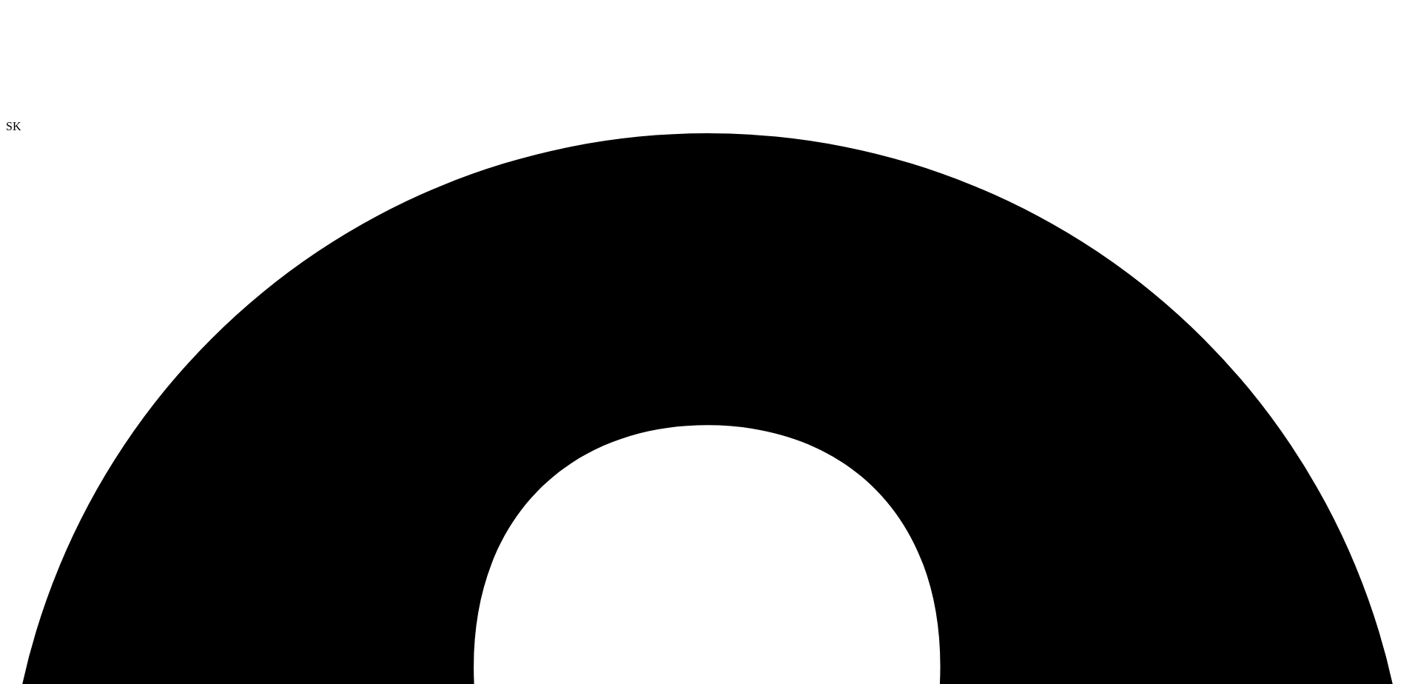
drag, startPoint x: 300, startPoint y: 58, endPoint x: 387, endPoint y: 303, distance: 259.1
drag, startPoint x: 269, startPoint y: 438, endPoint x: 846, endPoint y: 476, distance: 578.4
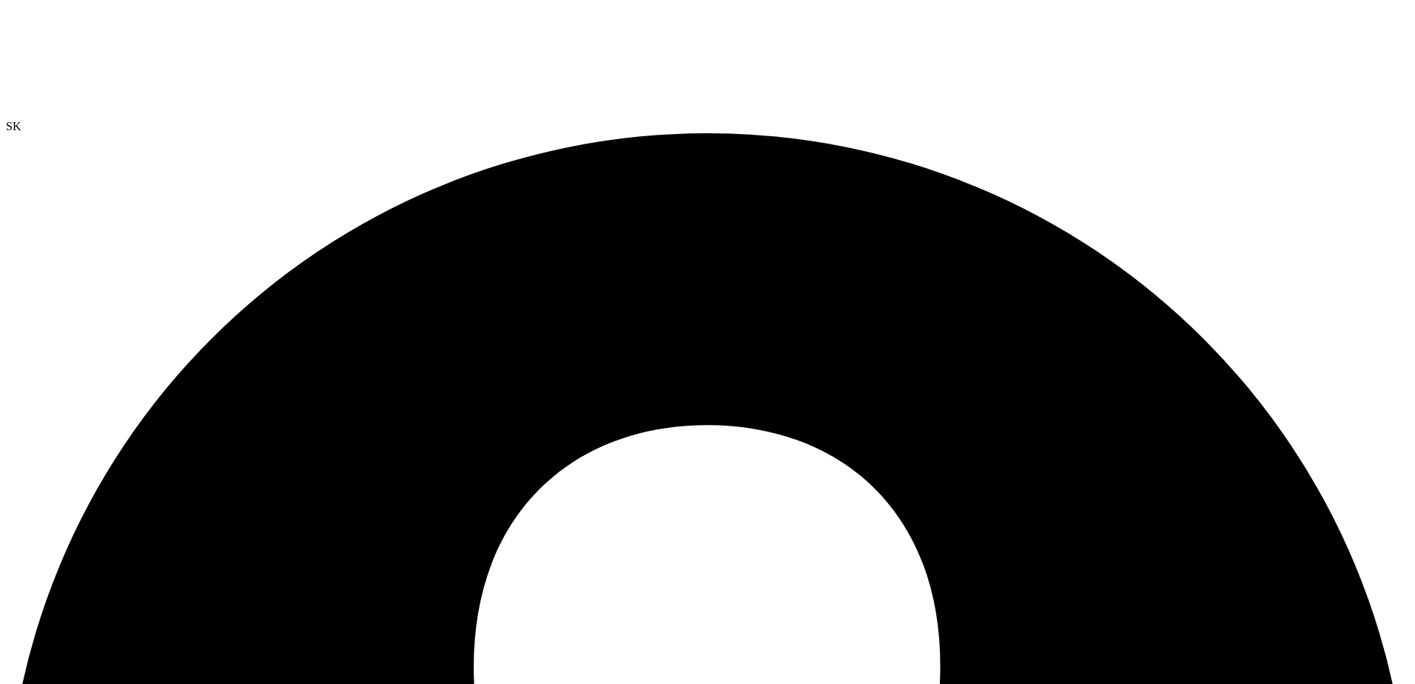
drag, startPoint x: 1310, startPoint y: 166, endPoint x: 1290, endPoint y: 189, distance: 29.9
click at [88, 48] on div at bounding box center [707, 63] width 1403 height 114
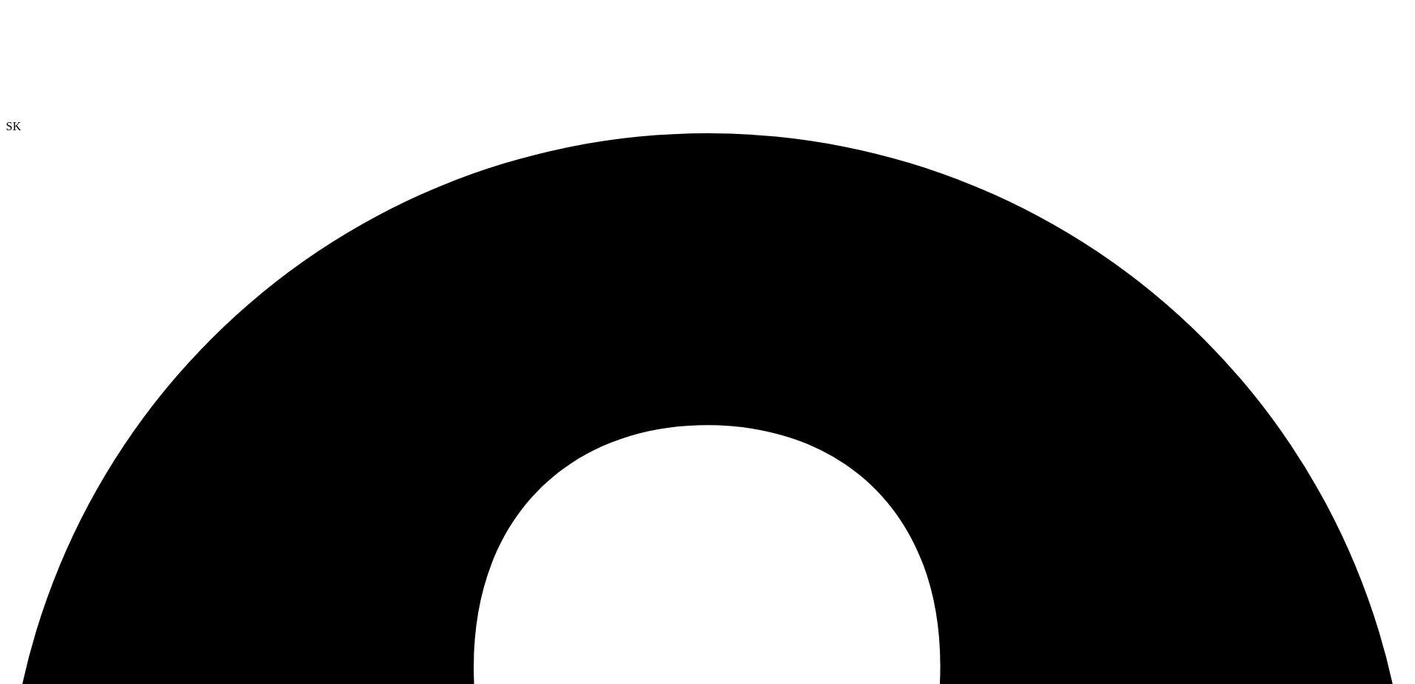
drag, startPoint x: 997, startPoint y: 248, endPoint x: 1102, endPoint y: 248, distance: 105.1
